Goal: Information Seeking & Learning: Learn about a topic

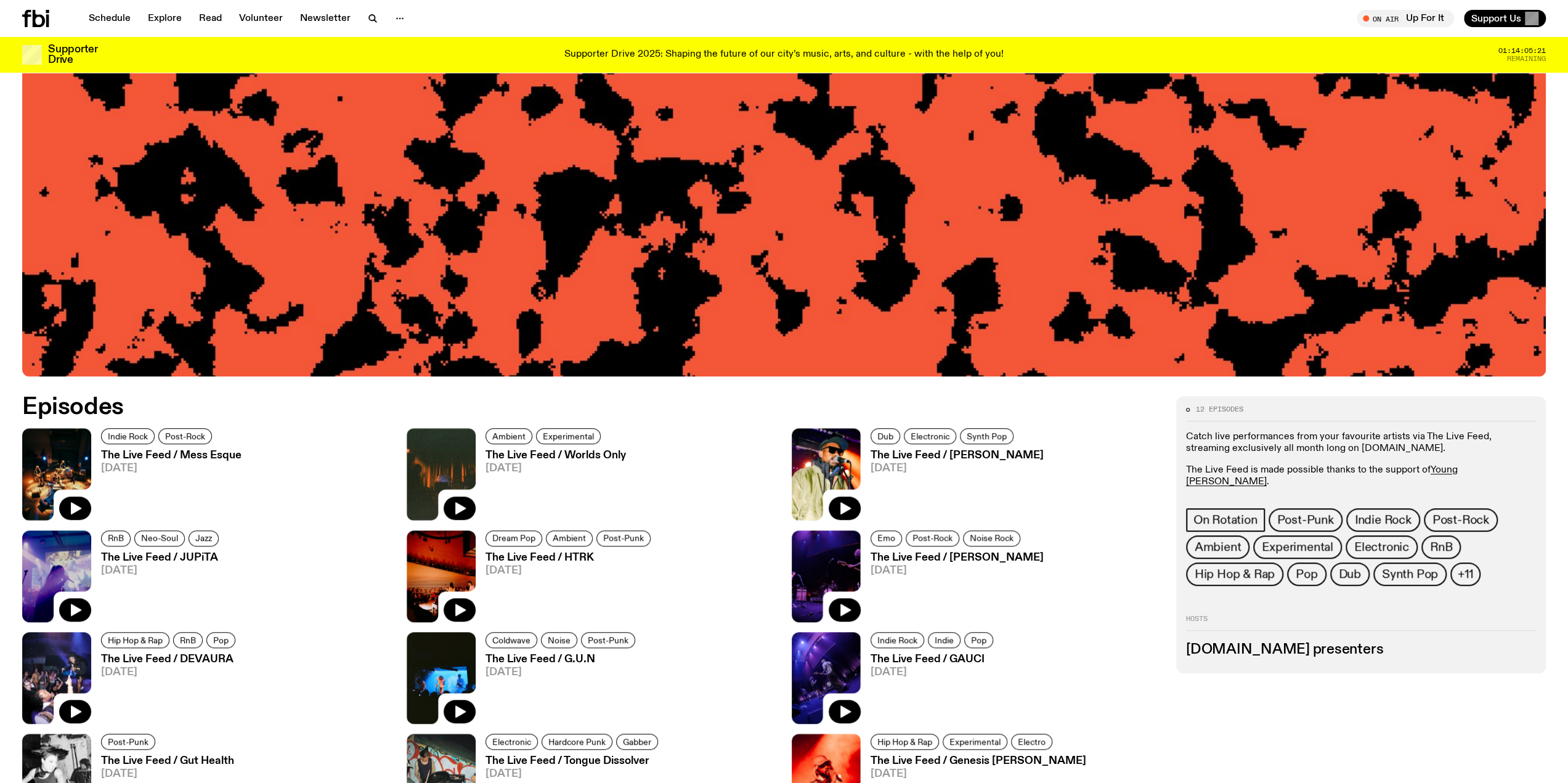
scroll to position [674, 0]
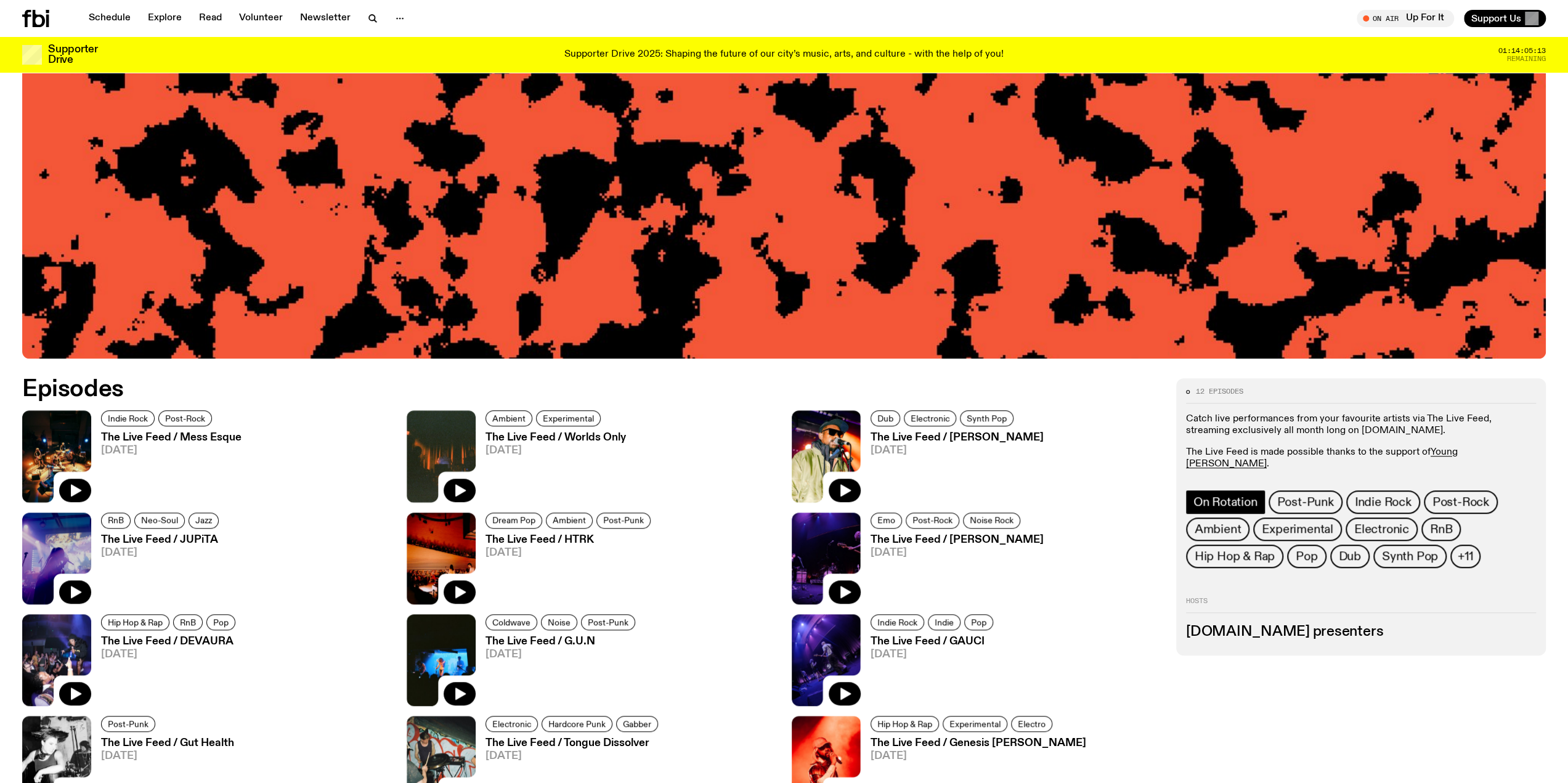
click at [1242, 495] on span "On Rotation" at bounding box center [1224, 502] width 64 height 13
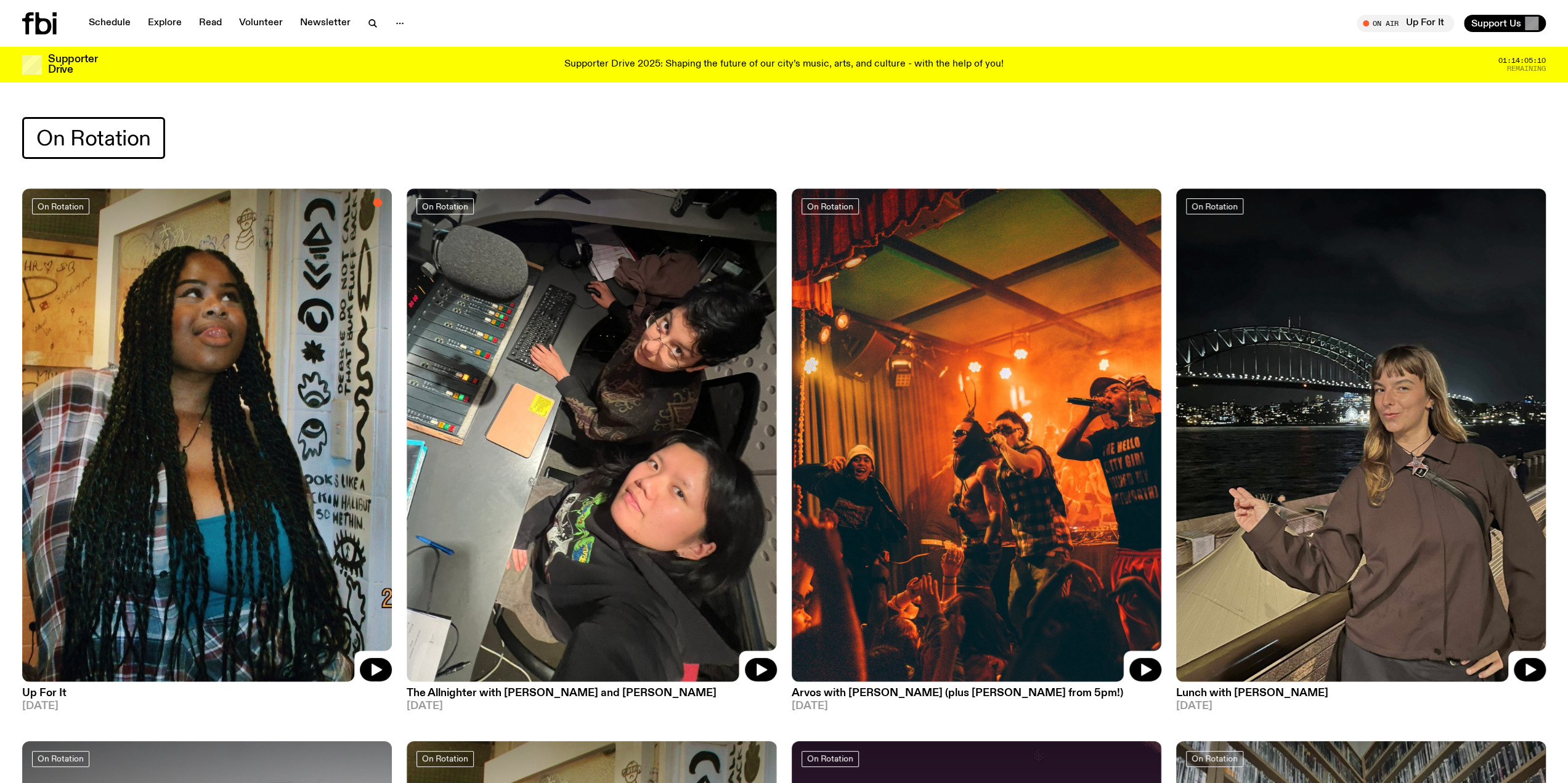
click at [223, 382] on img at bounding box center [207, 435] width 370 height 493
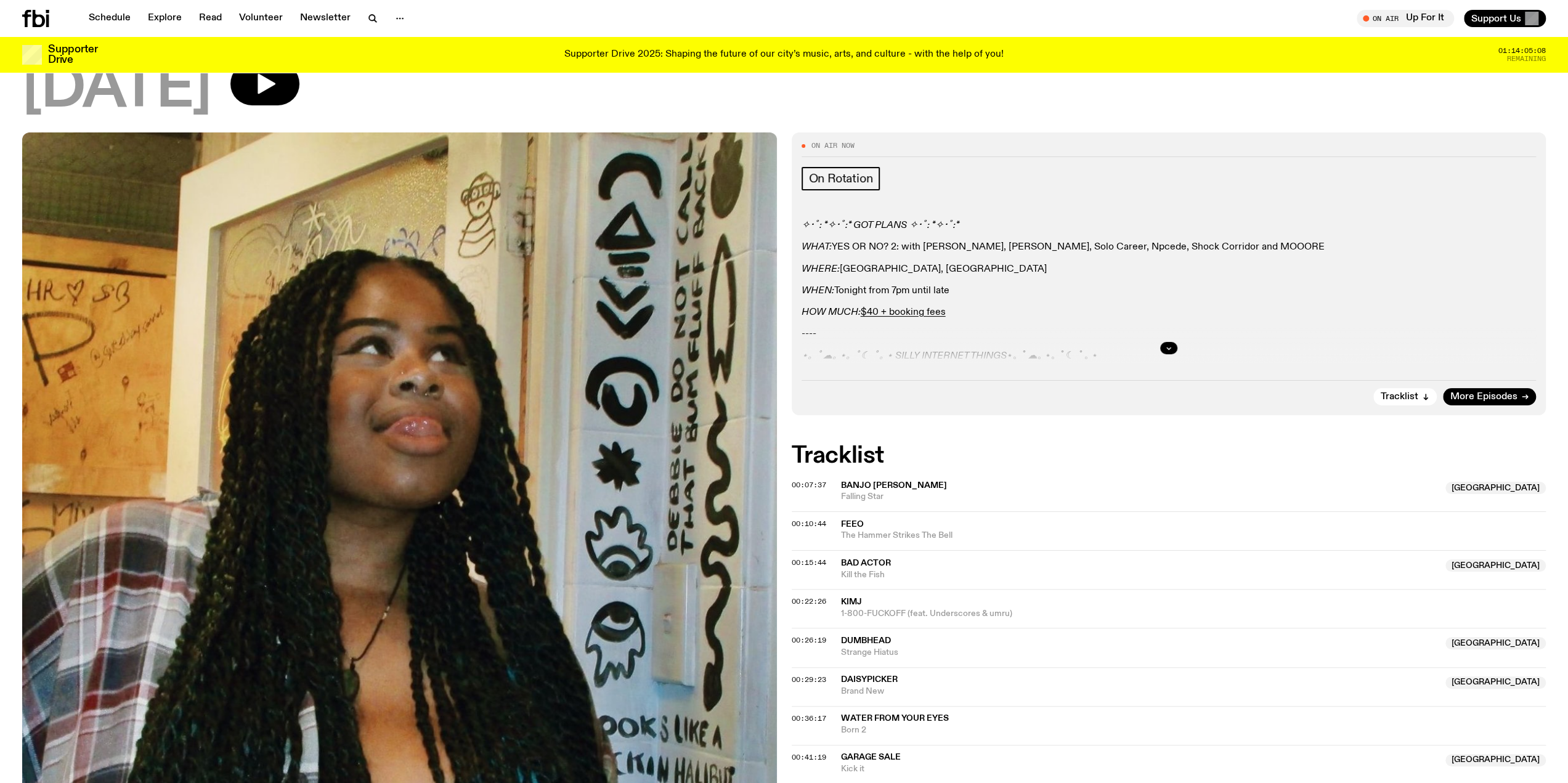
scroll to position [119, 0]
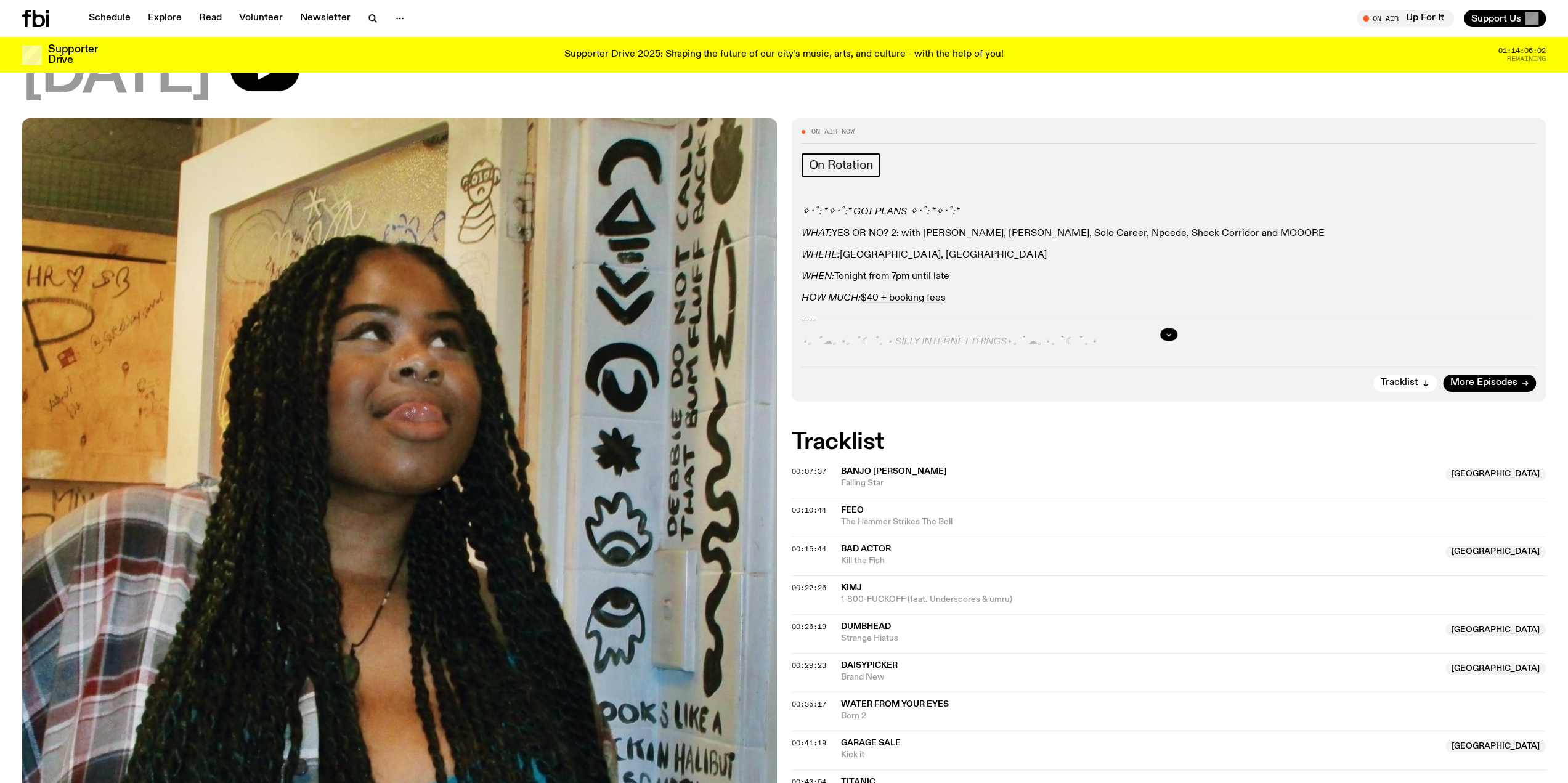
click at [869, 474] on span "Banjo [PERSON_NAME]" at bounding box center [893, 471] width 106 height 8
click at [1111, 340] on div at bounding box center [1169, 335] width 735 height 39
click at [924, 345] on div at bounding box center [1169, 335] width 735 height 39
click at [1404, 19] on span "Tune in live" at bounding box center [1409, 18] width 78 height 9
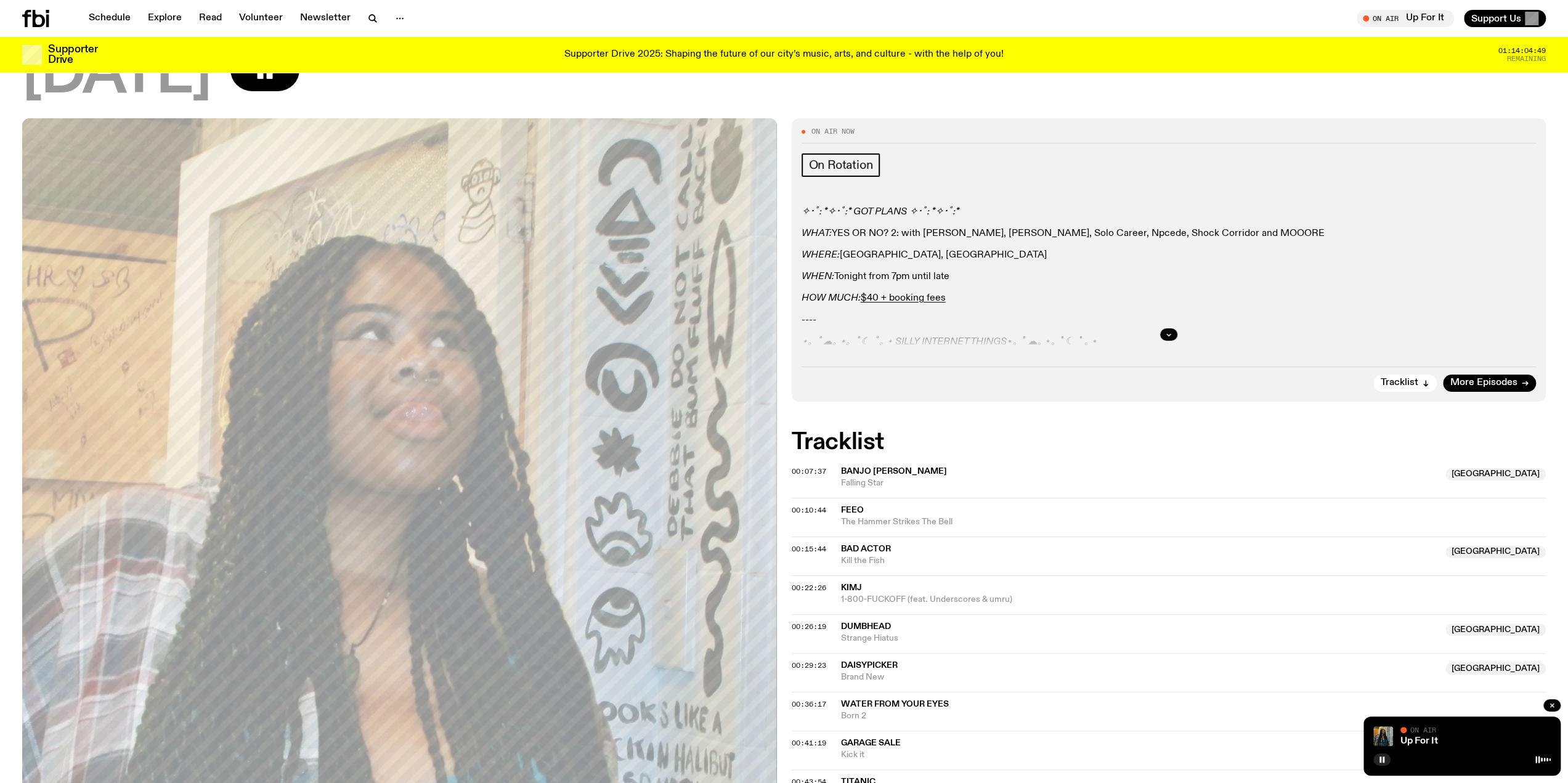
click at [1508, 744] on div "Up For It" at bounding box center [1474, 742] width 153 height 9
click at [1382, 758] on rect "button" at bounding box center [1383, 760] width 2 height 6
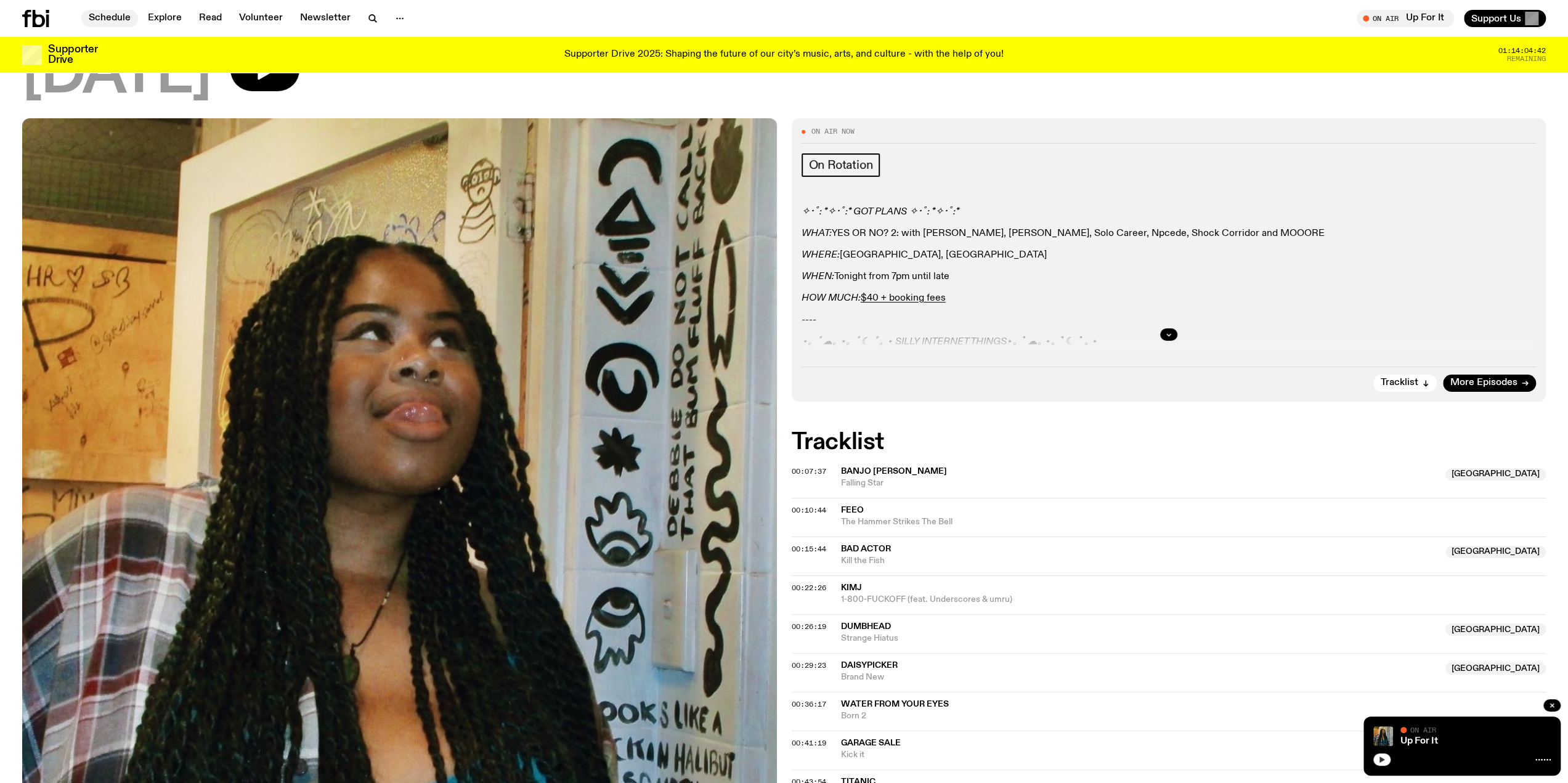
click at [112, 14] on link "Schedule" at bounding box center [109, 18] width 57 height 18
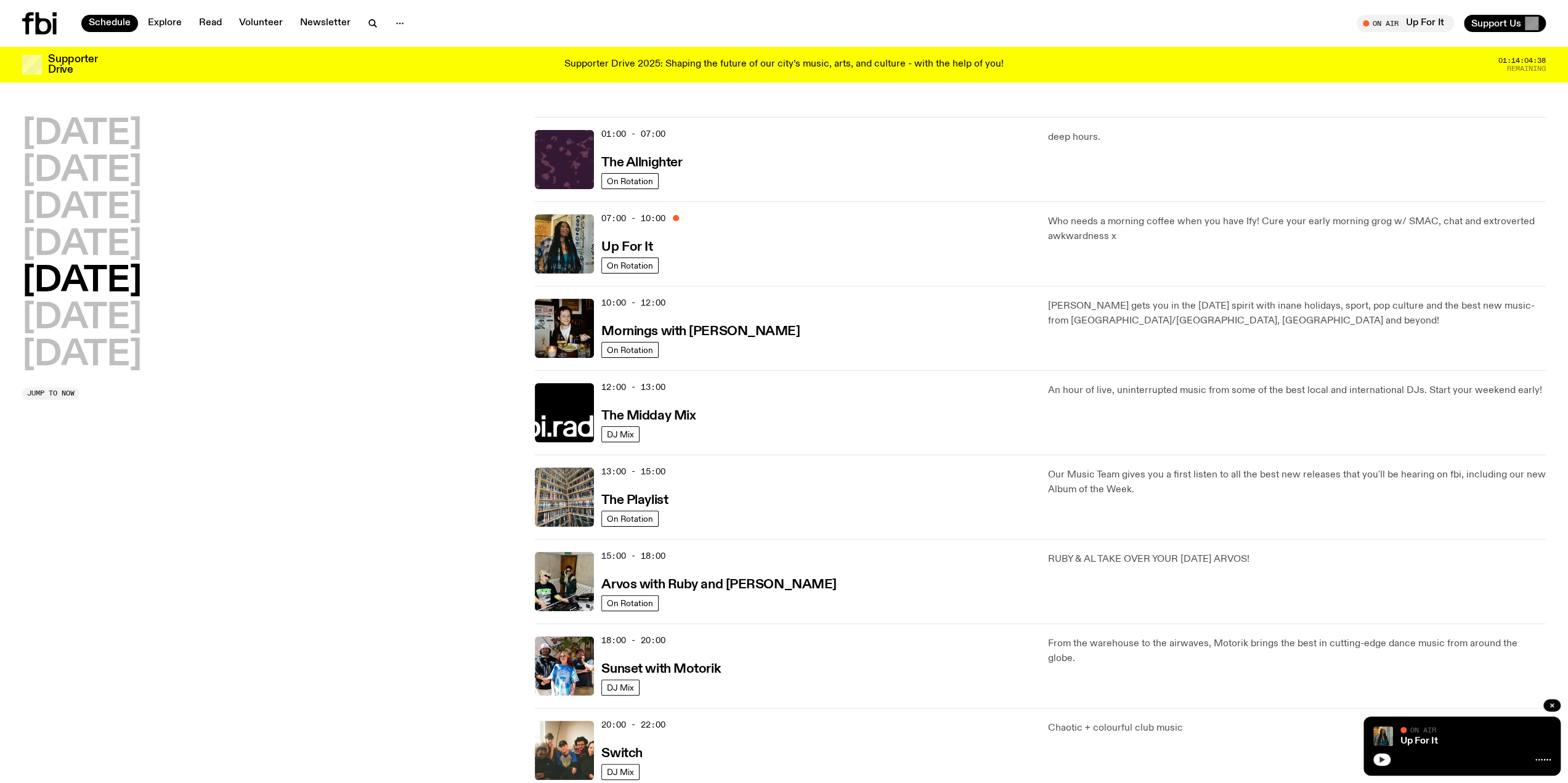
click at [90, 281] on h2 "[DATE]" at bounding box center [82, 281] width 119 height 34
click at [636, 224] on div "07:00 - 10:00 Up For It" at bounding box center [816, 244] width 431 height 59
click at [636, 248] on h3 "Up For It" at bounding box center [626, 247] width 51 height 13
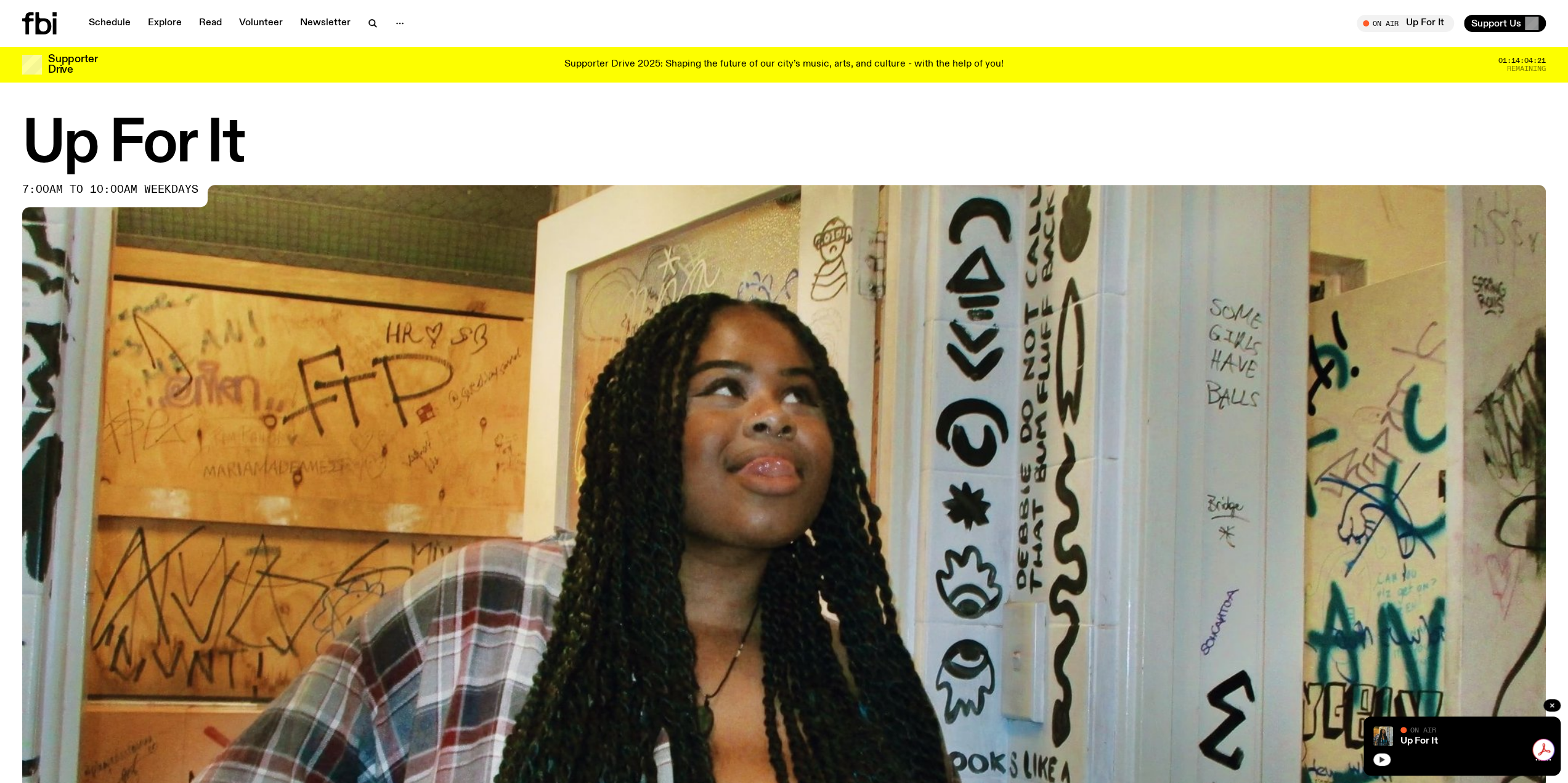
click at [1385, 758] on icon "button" at bounding box center [1381, 760] width 8 height 8
click at [1553, 707] on icon "button" at bounding box center [1551, 705] width 8 height 8
